Goal: Contribute content

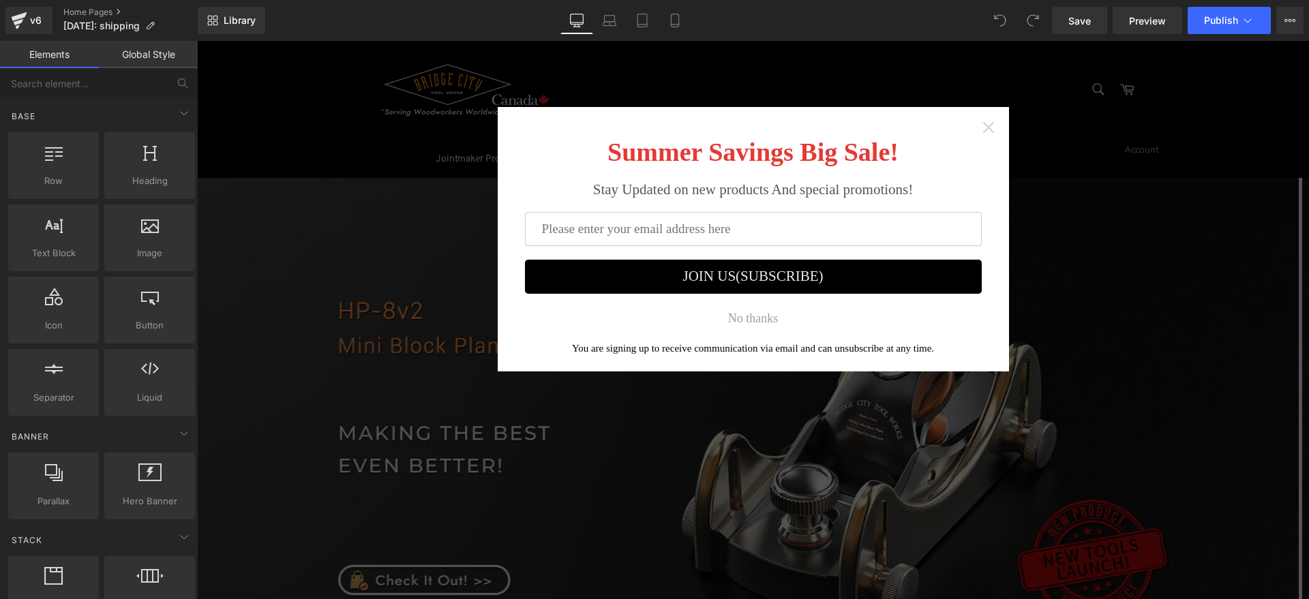
click at [983, 128] on icon "Close widget" at bounding box center [988, 127] width 11 height 11
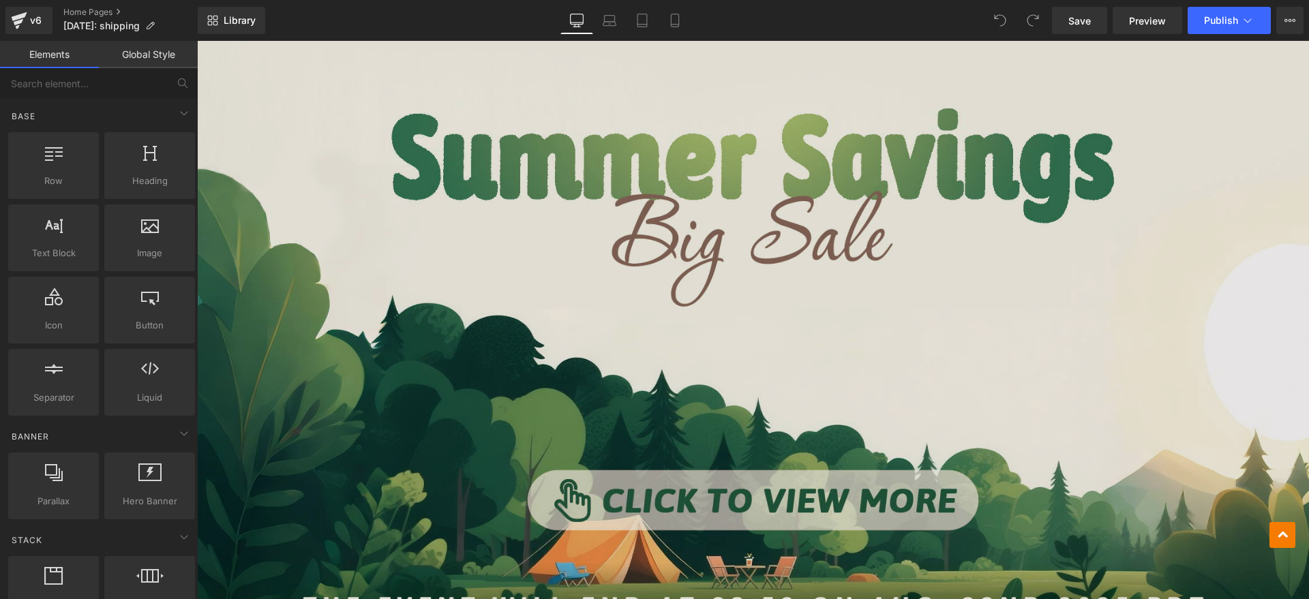
scroll to position [938, 0]
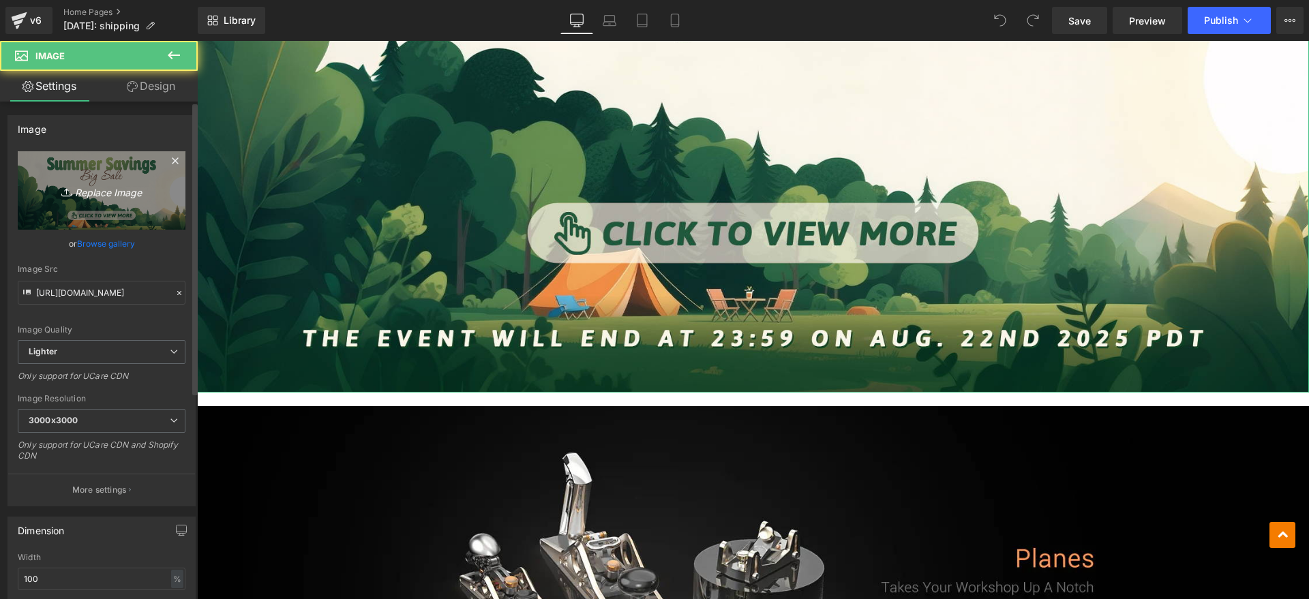
click at [139, 172] on link "Replace Image" at bounding box center [102, 190] width 168 height 78
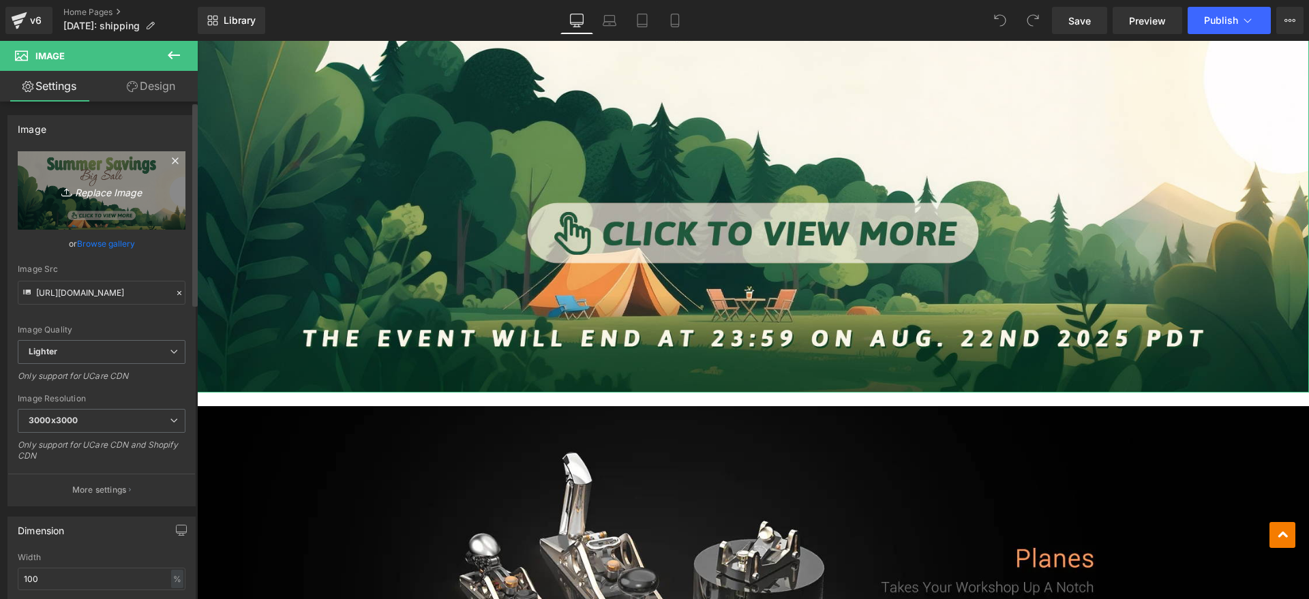
type input "C:\fakepath\画板 2 副本 2.jpg"
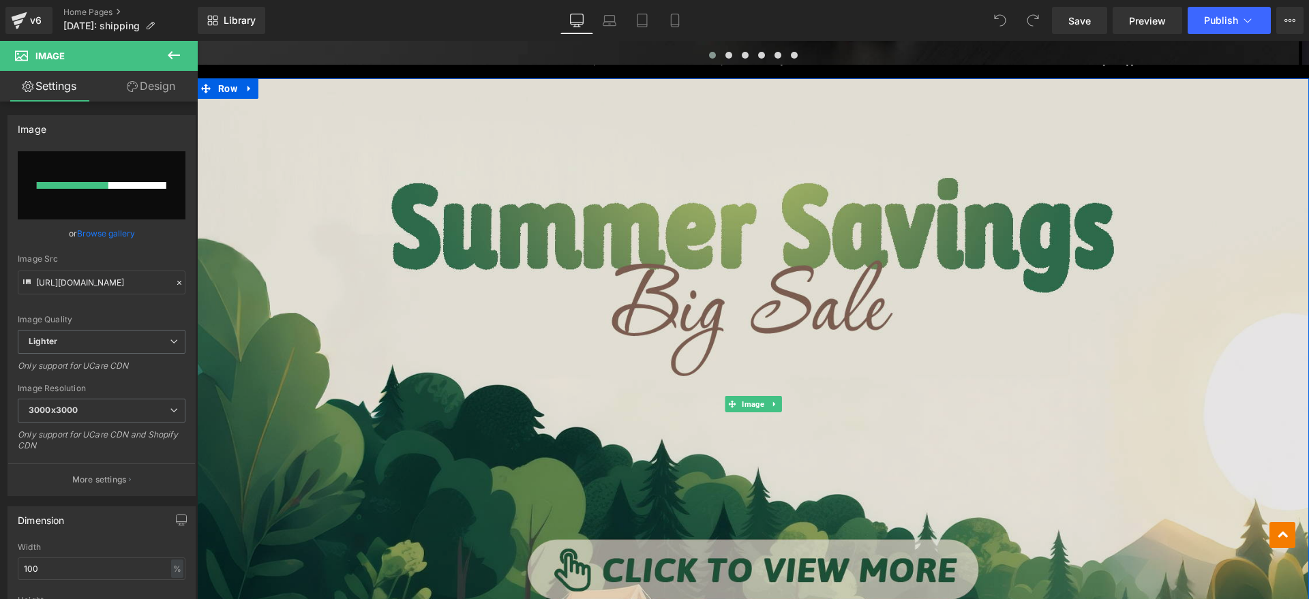
scroll to position [597, 0]
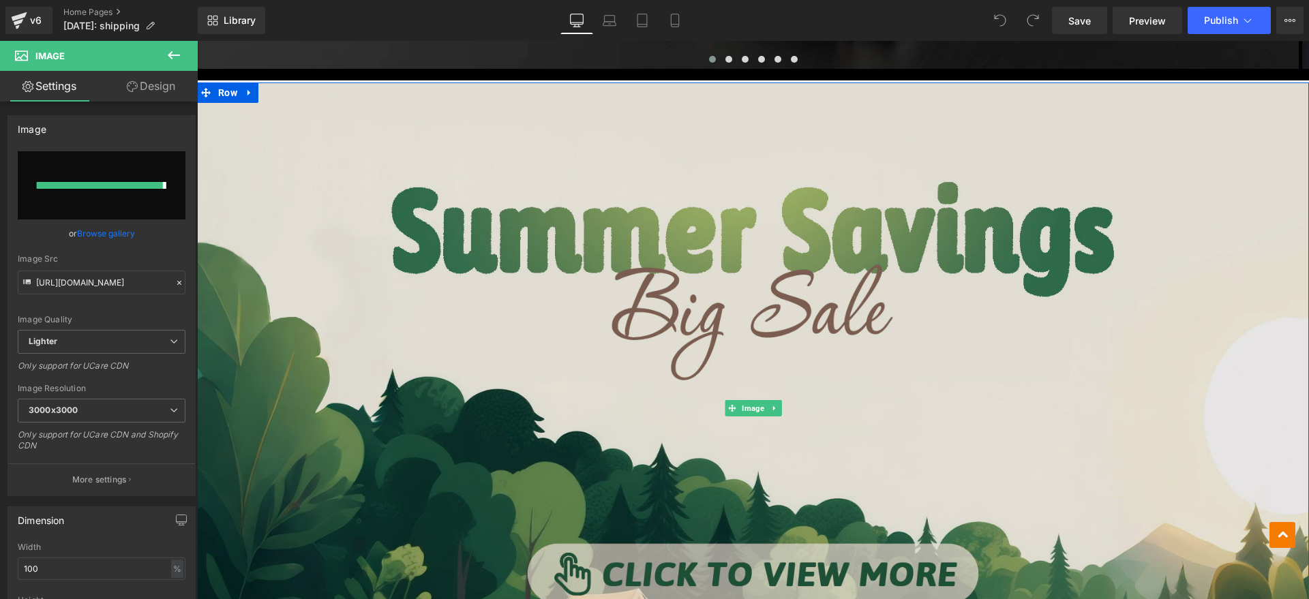
type input "[URL][DOMAIN_NAME]"
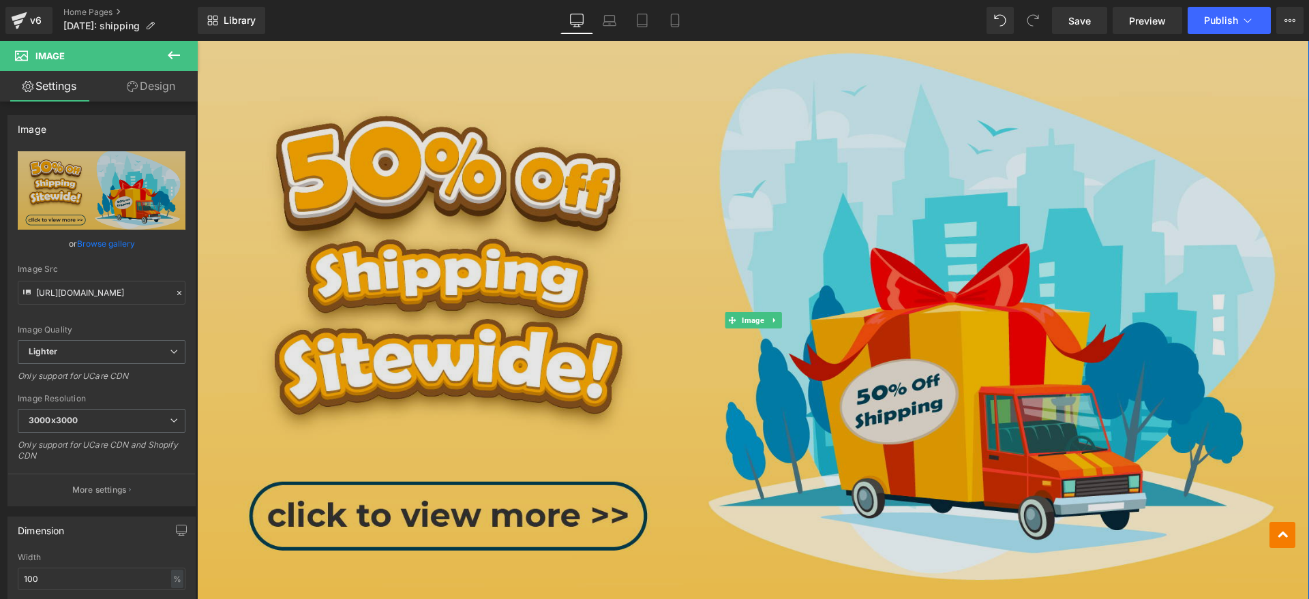
scroll to position [682, 0]
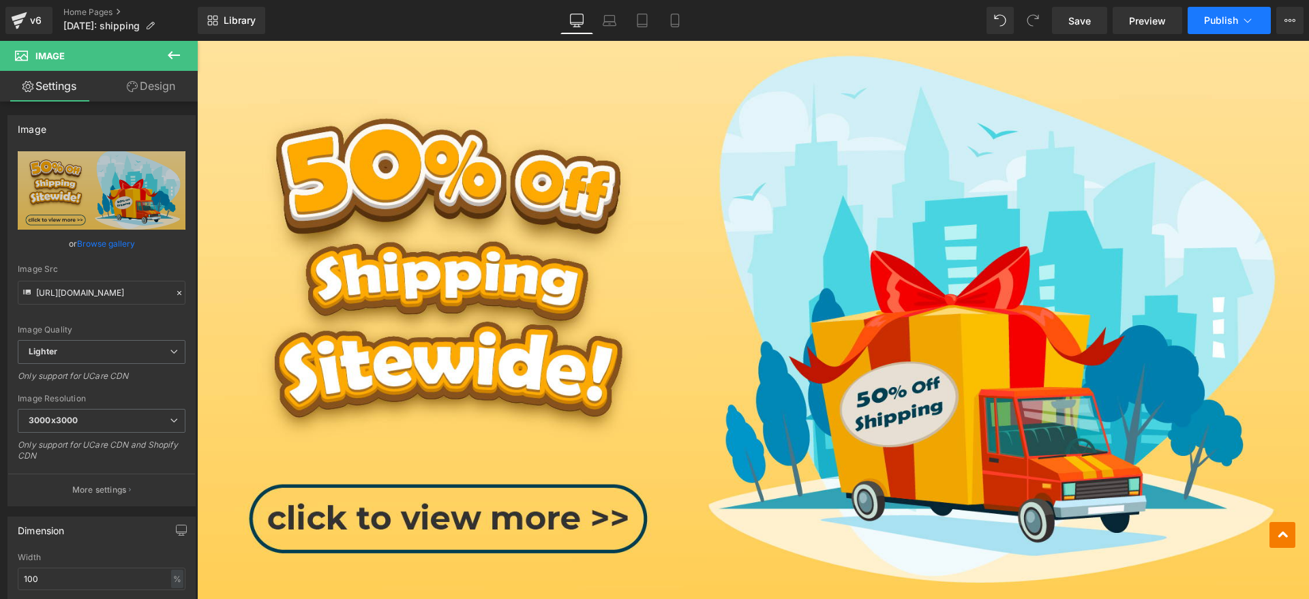
click at [1232, 20] on span "Publish" at bounding box center [1221, 20] width 34 height 11
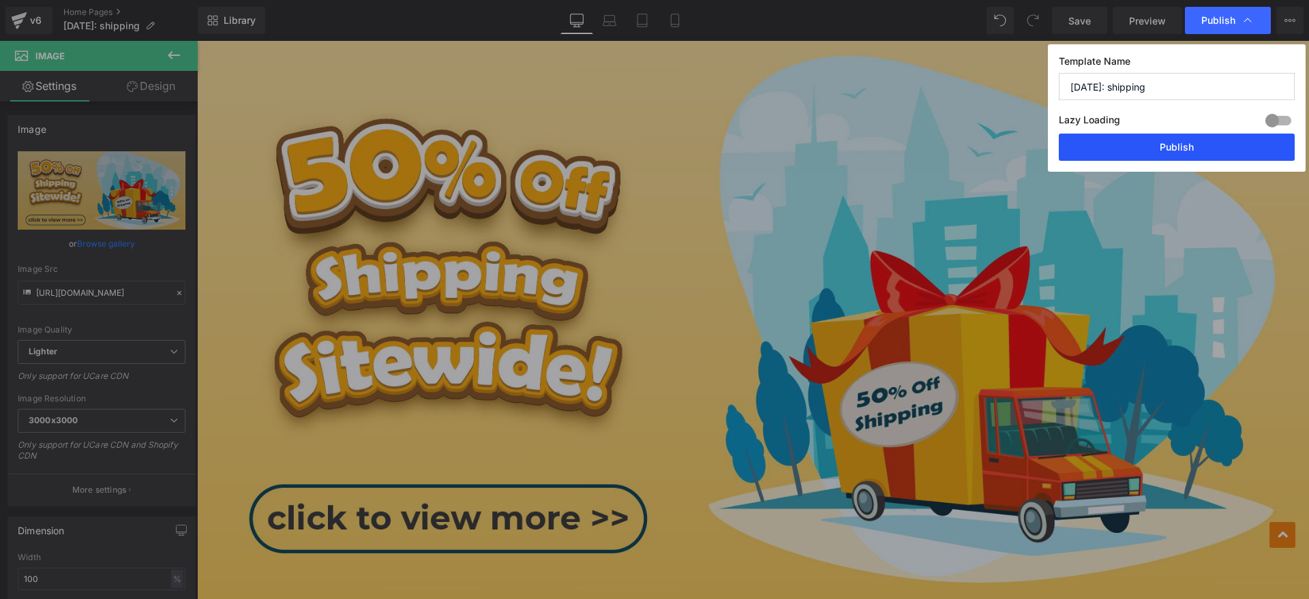
click at [1146, 147] on button "Publish" at bounding box center [1177, 147] width 236 height 27
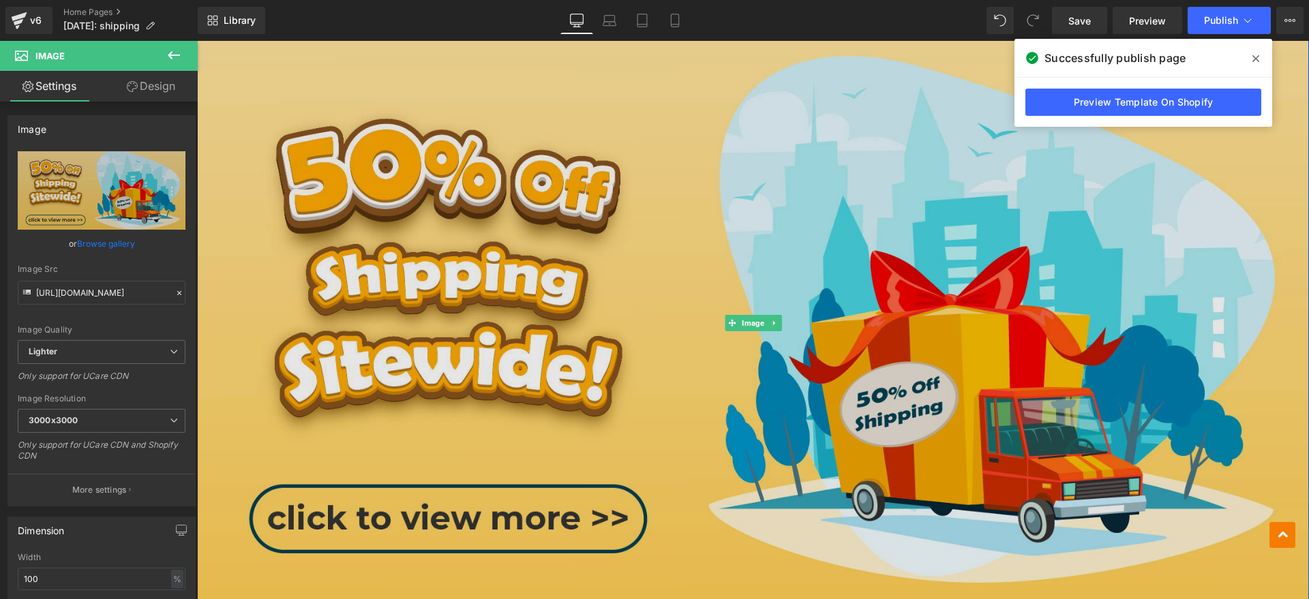
click at [447, 312] on img at bounding box center [753, 323] width 1112 height 652
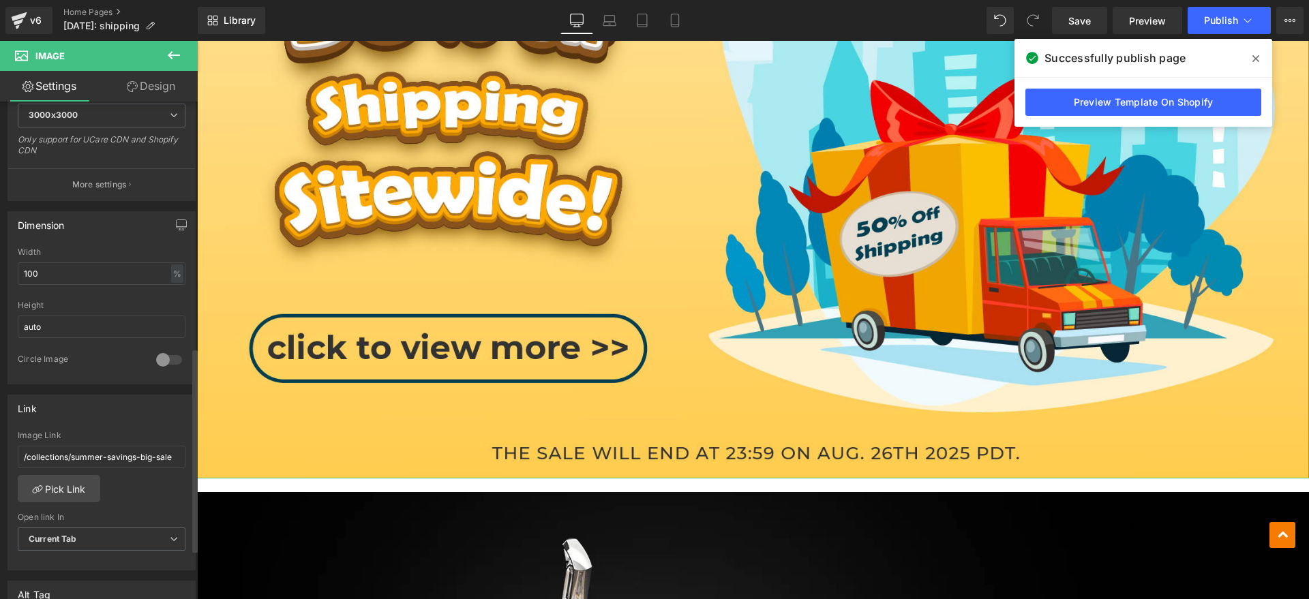
scroll to position [597, 0]
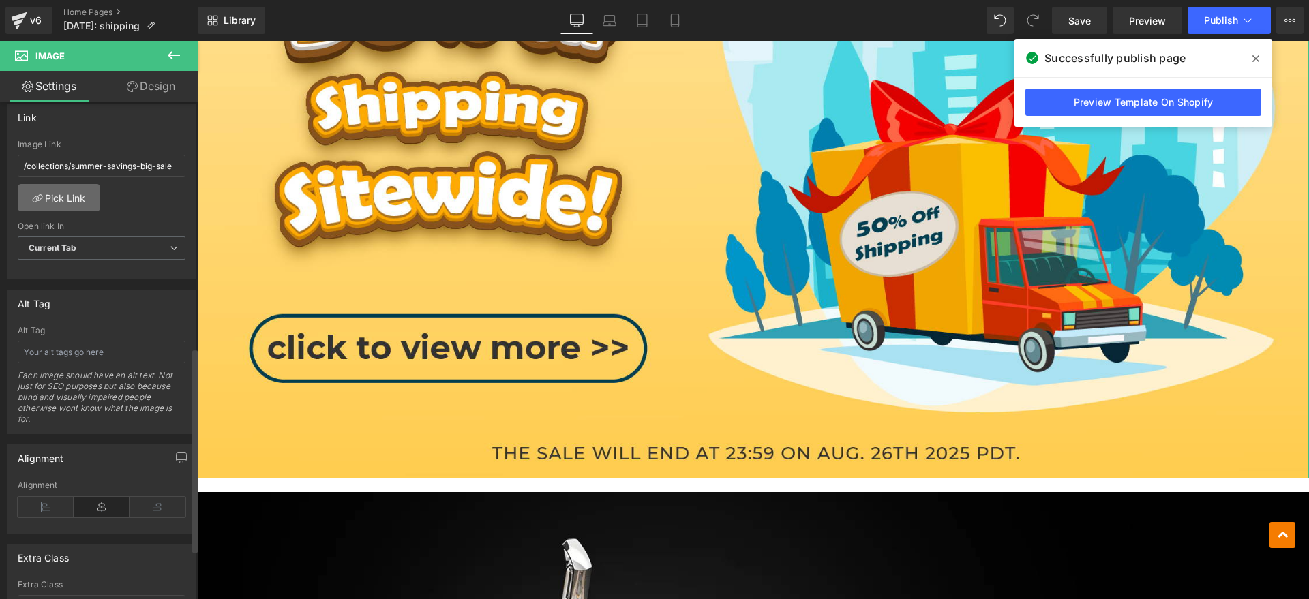
click at [61, 200] on link "Pick Link" at bounding box center [59, 197] width 83 height 27
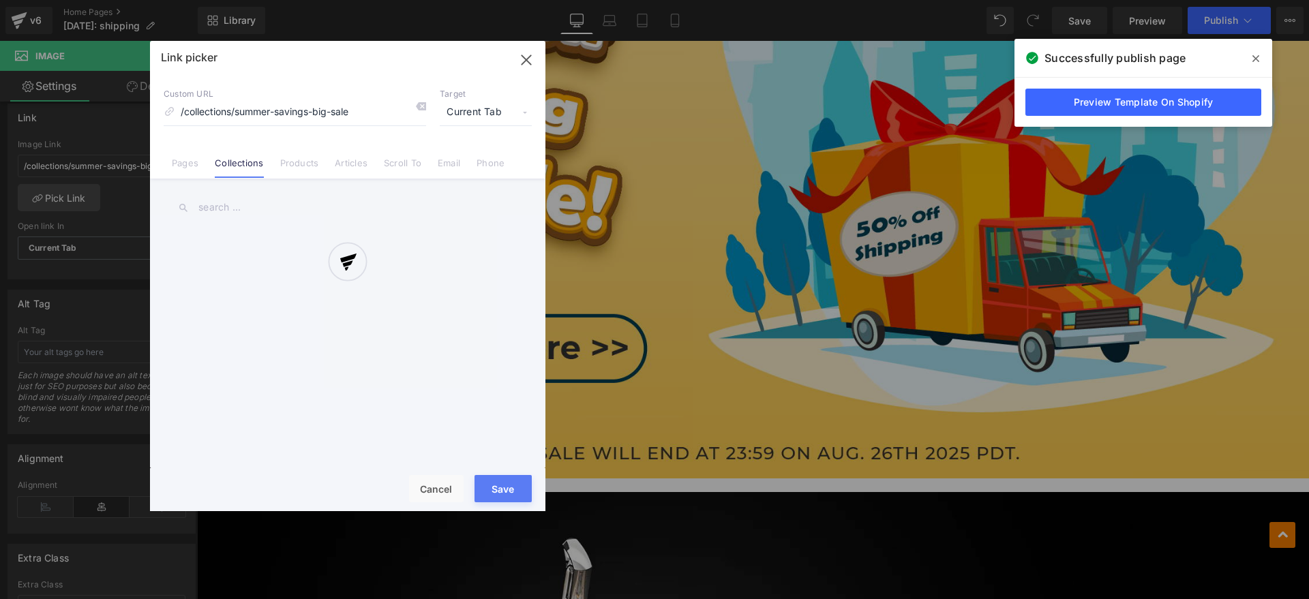
click at [499, 110] on div at bounding box center [348, 276] width 396 height 471
click at [469, 112] on div at bounding box center [348, 276] width 396 height 471
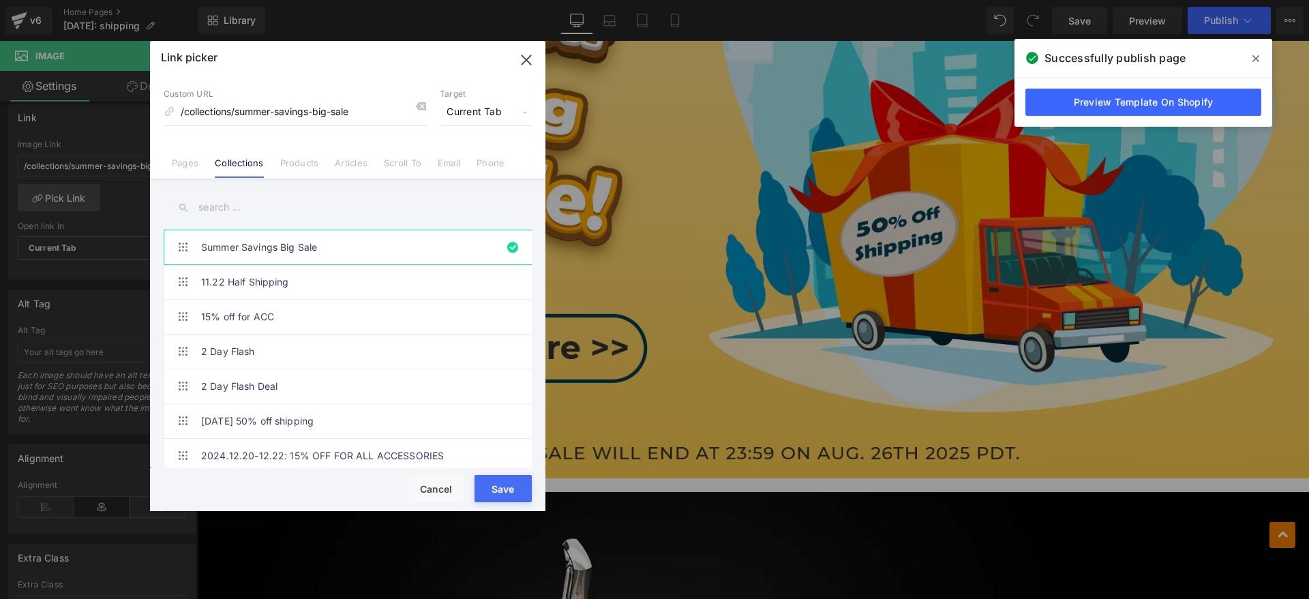
click at [498, 108] on span "Current Tab" at bounding box center [486, 113] width 92 height 26
click at [446, 159] on li "New Tab" at bounding box center [486, 161] width 106 height 24
click at [250, 204] on input "text" at bounding box center [348, 207] width 368 height 31
paste input "50%off SHIPPING - AUG."
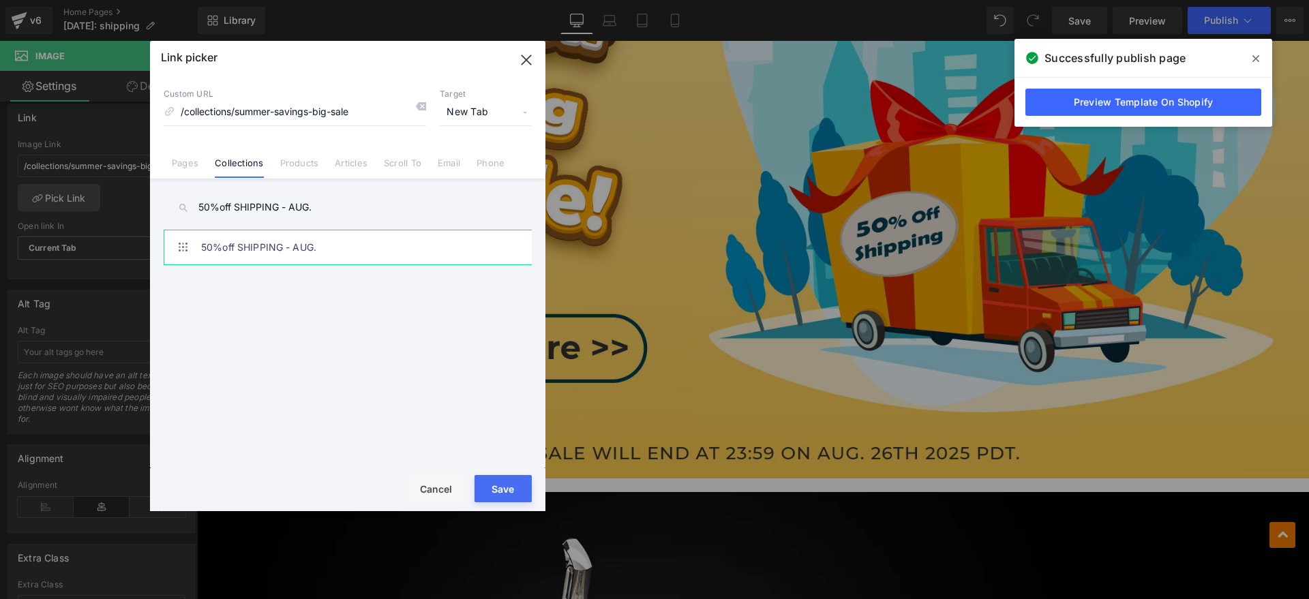
type input "50%off SHIPPING - AUG."
click at [265, 239] on link "50%off SHIPPING - AUG." at bounding box center [351, 248] width 300 height 34
type input "/collections/50-off-shipping-aug"
click at [484, 488] on button "Save" at bounding box center [503, 488] width 57 height 27
type input "/collections/50-off-shipping-aug"
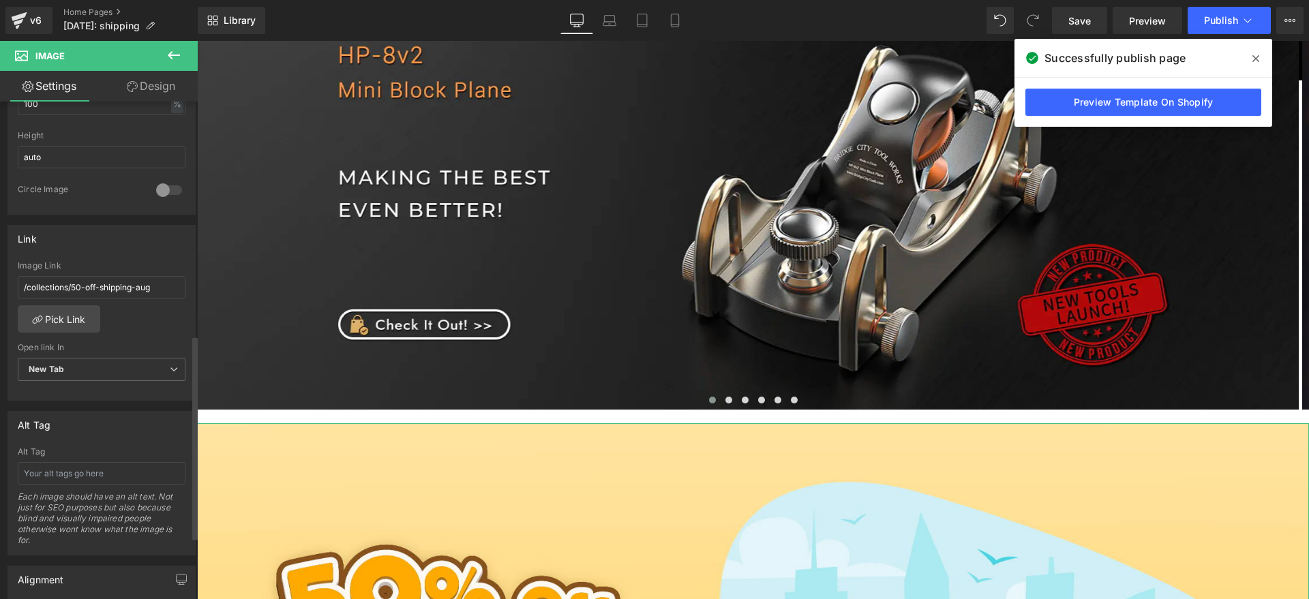
scroll to position [341, 0]
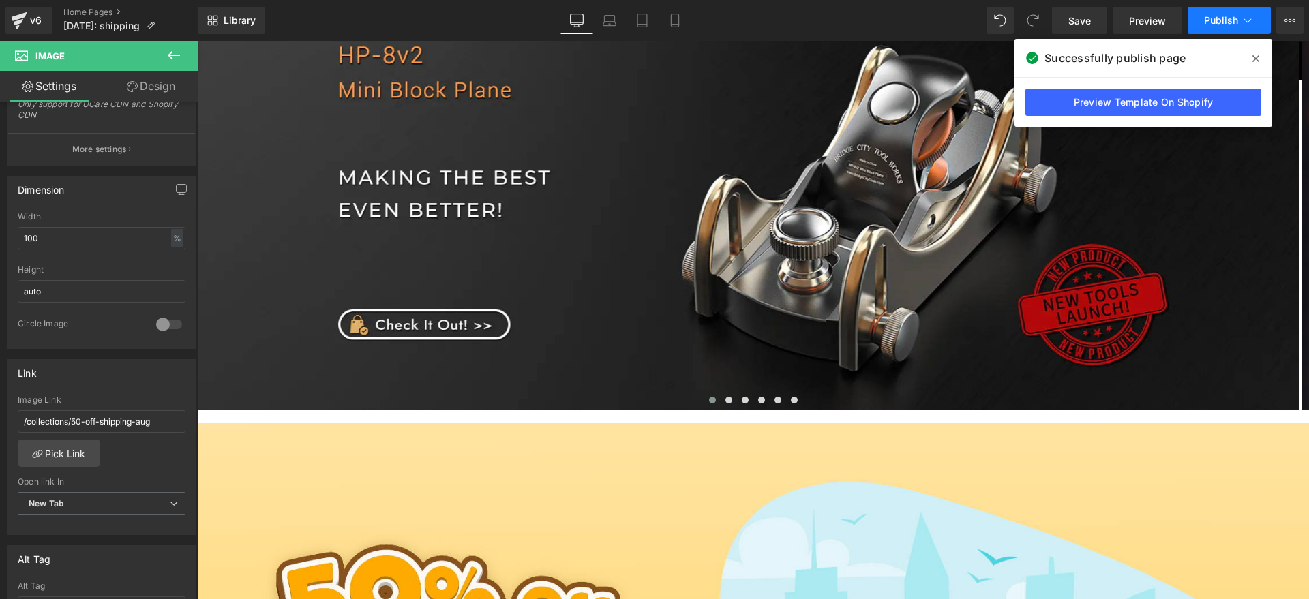
click at [1231, 31] on button "Publish" at bounding box center [1229, 20] width 83 height 27
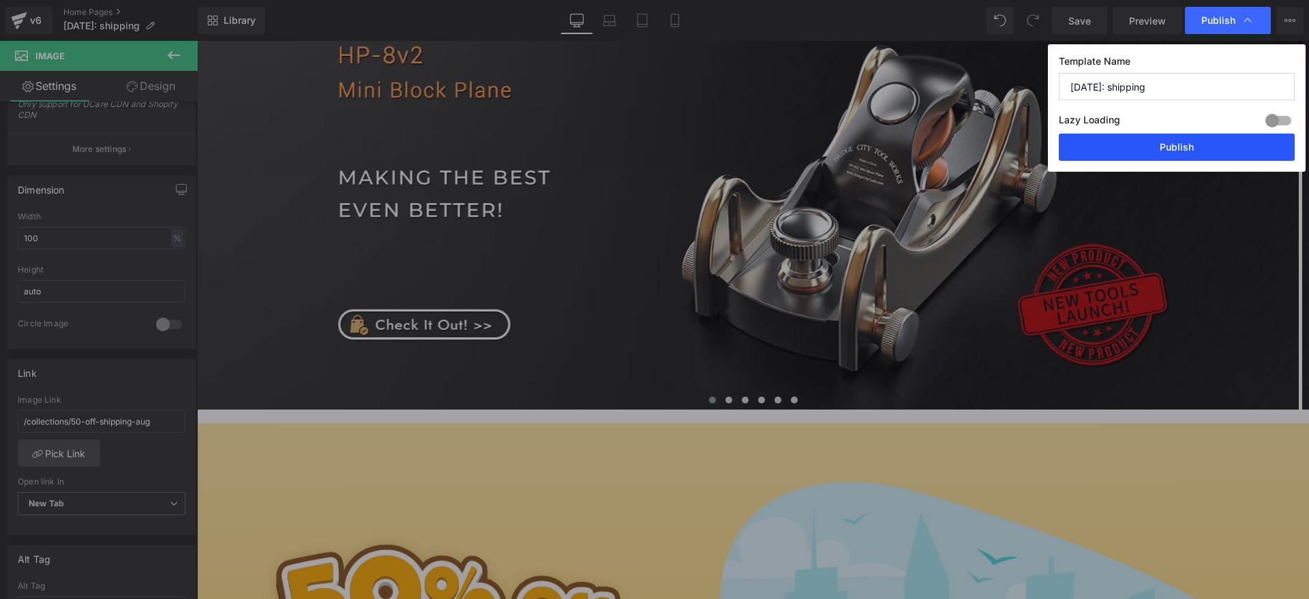
click at [1193, 144] on button "Publish" at bounding box center [1177, 147] width 236 height 27
